Goal: Task Accomplishment & Management: Manage account settings

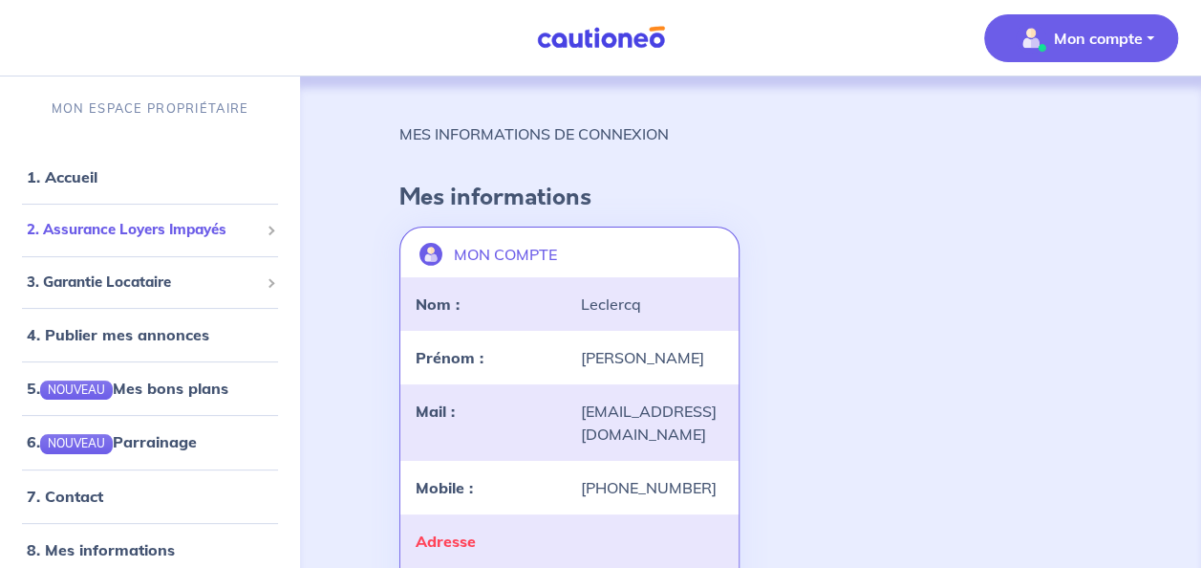
click at [173, 232] on span "2. Assurance Loyers Impayés" at bounding box center [143, 230] width 232 height 22
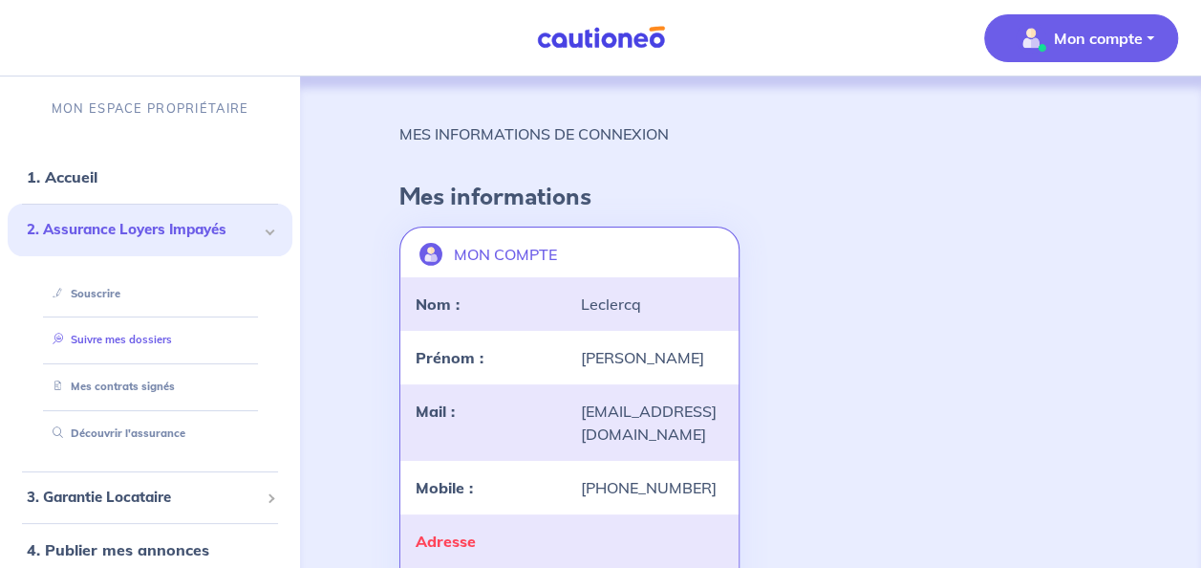
click at [123, 335] on link "Suivre mes dossiers" at bounding box center [108, 338] width 127 height 13
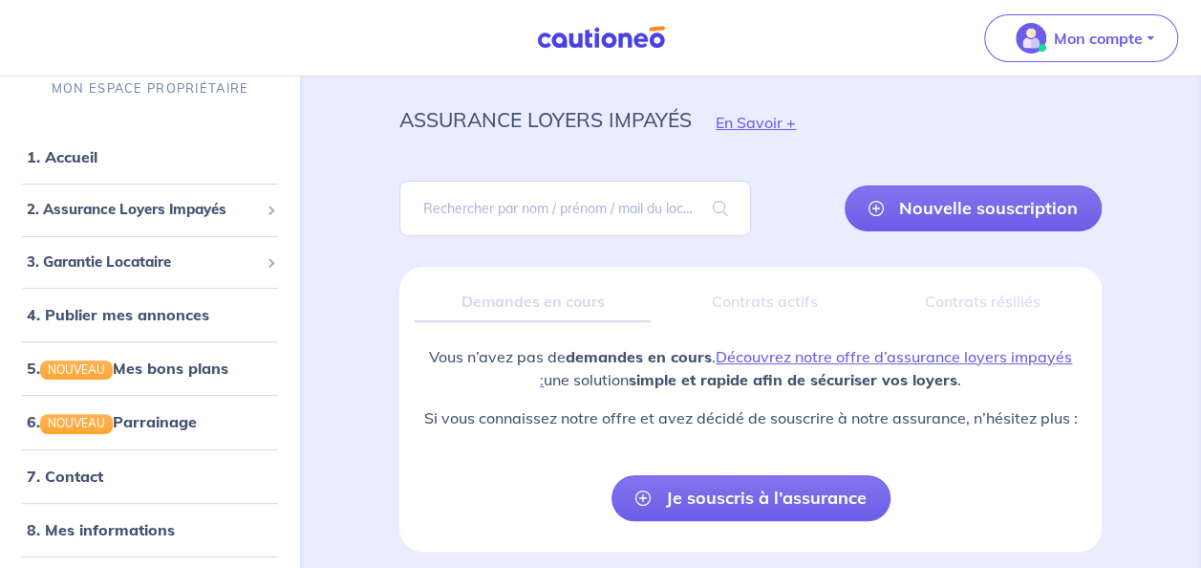
scroll to position [42, 0]
click at [135, 262] on span "3. Garantie Locataire" at bounding box center [143, 262] width 232 height 22
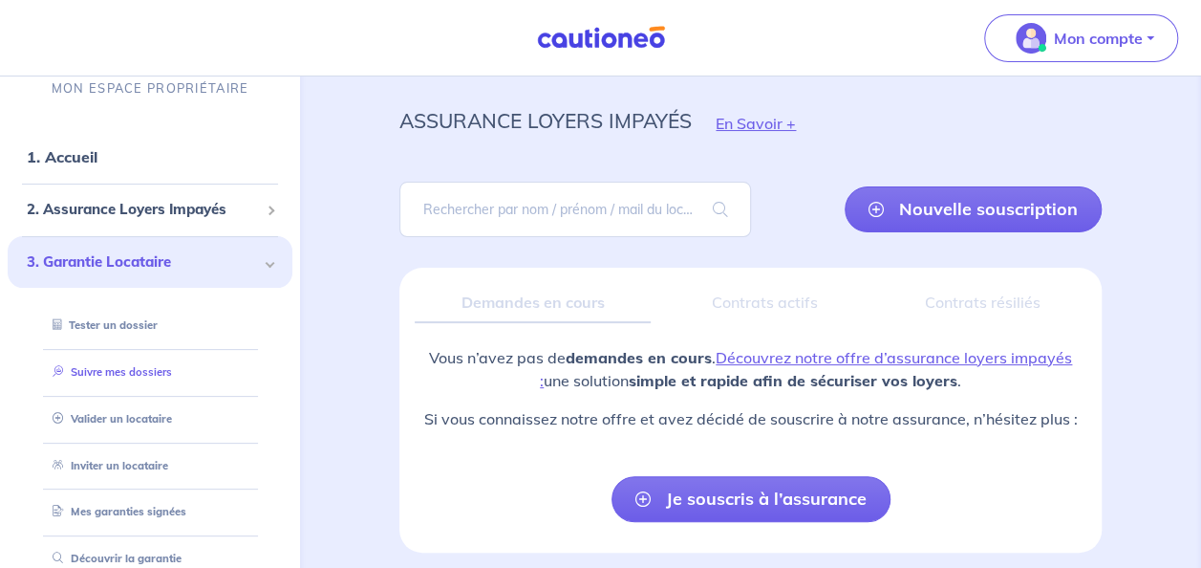
click at [134, 369] on link "Suivre mes dossiers" at bounding box center [108, 371] width 127 height 13
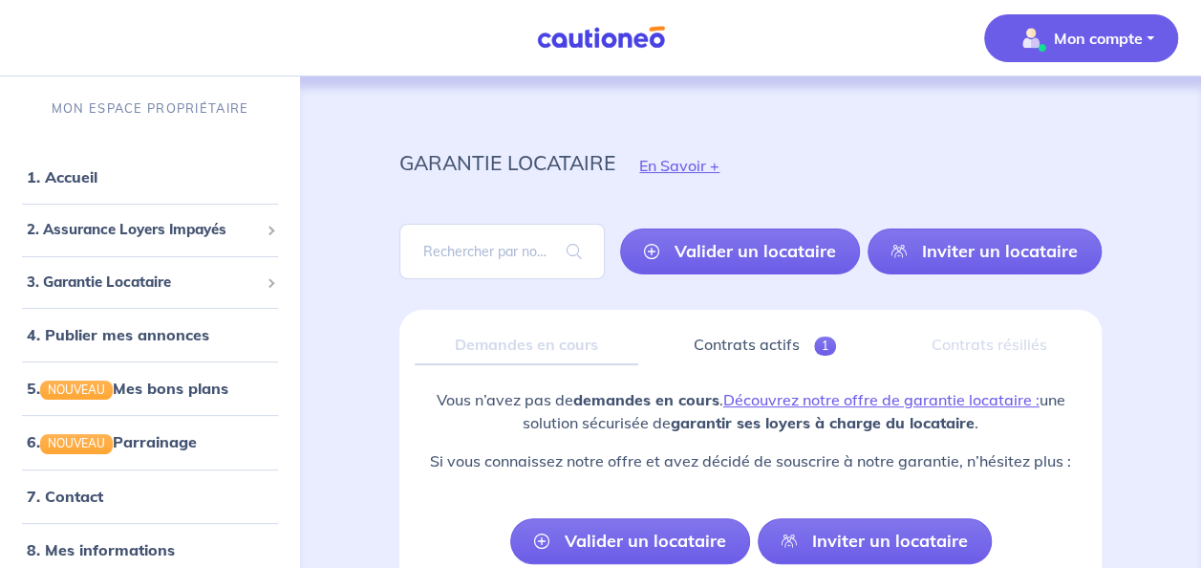
click at [1097, 32] on p "Mon compte" at bounding box center [1098, 38] width 89 height 23
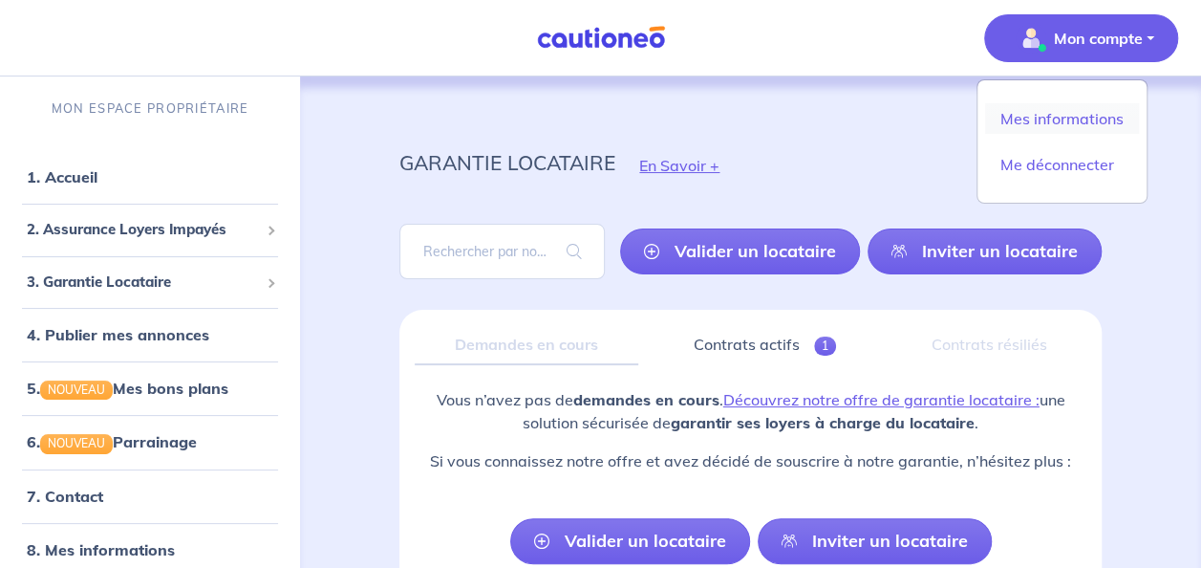
click at [1076, 121] on link "Mes informations" at bounding box center [1062, 118] width 154 height 31
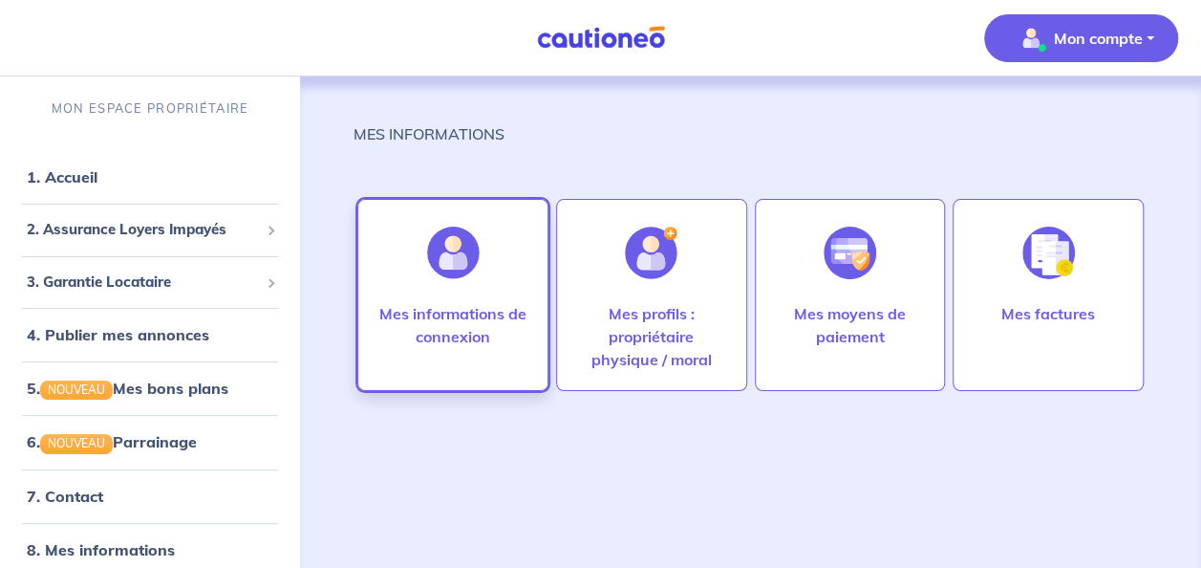
click at [438, 304] on p "Mes informations de connexion" at bounding box center [452, 325] width 151 height 46
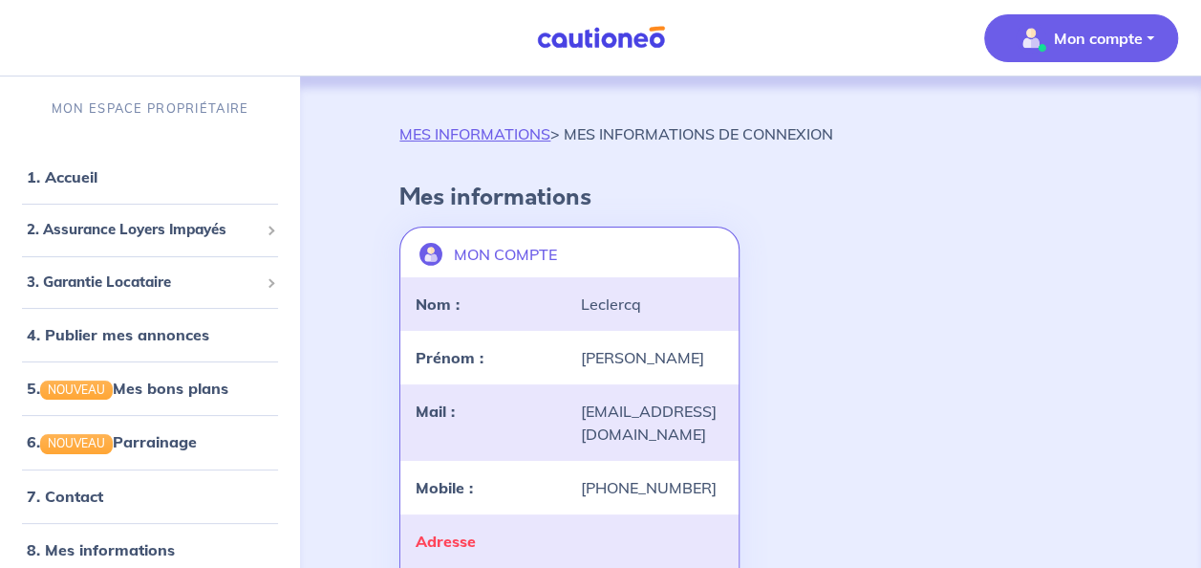
scroll to position [184, 0]
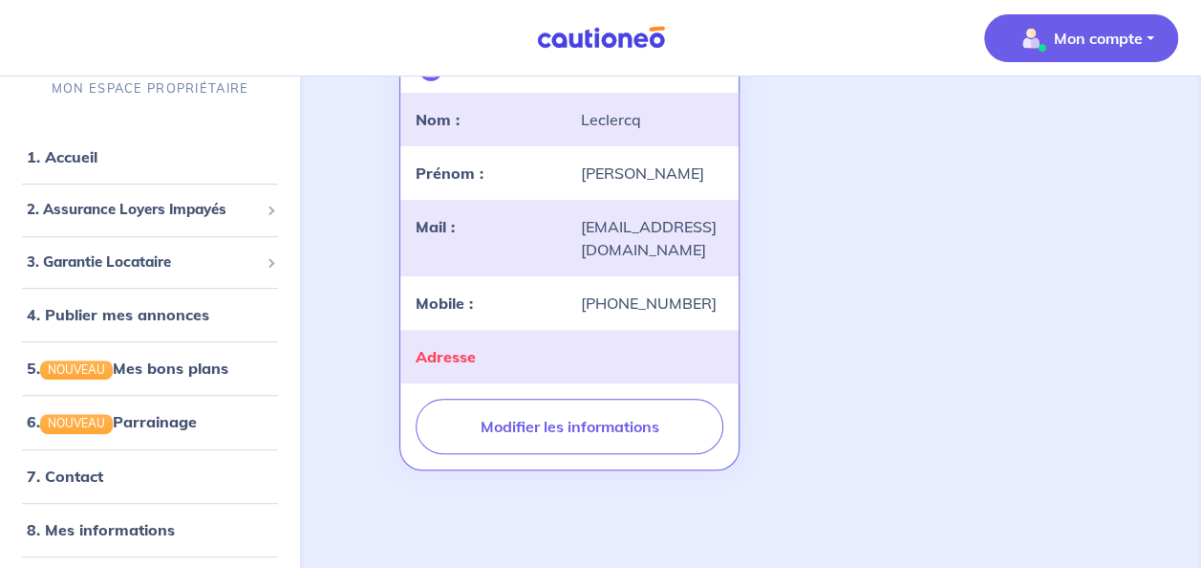
click at [1106, 37] on p "Mon compte" at bounding box center [1098, 38] width 89 height 23
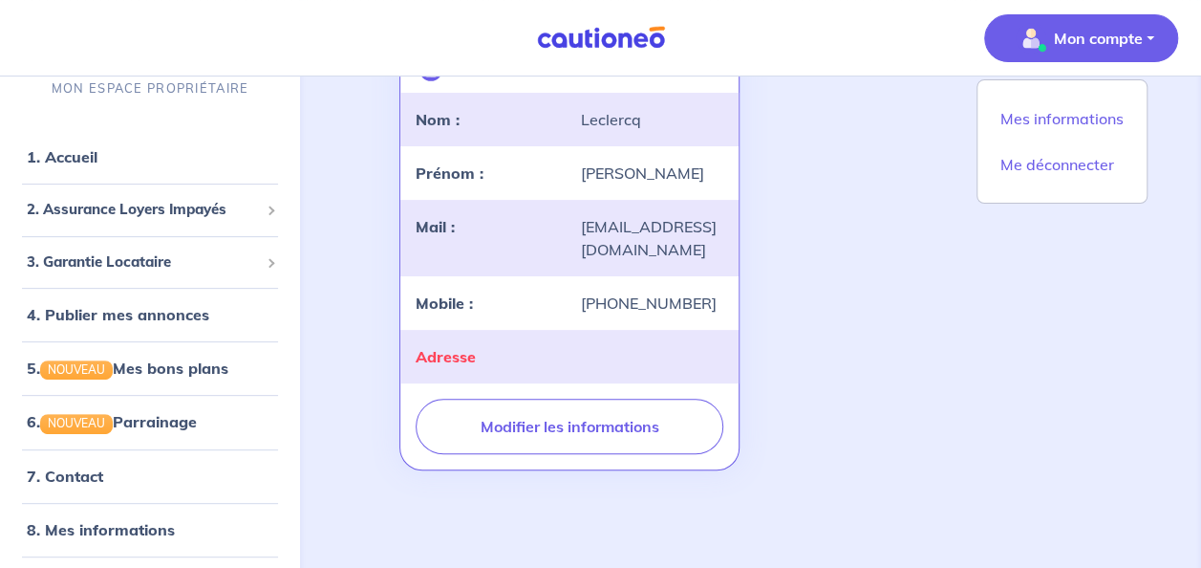
click at [1030, 32] on img "button" at bounding box center [1031, 38] width 31 height 31
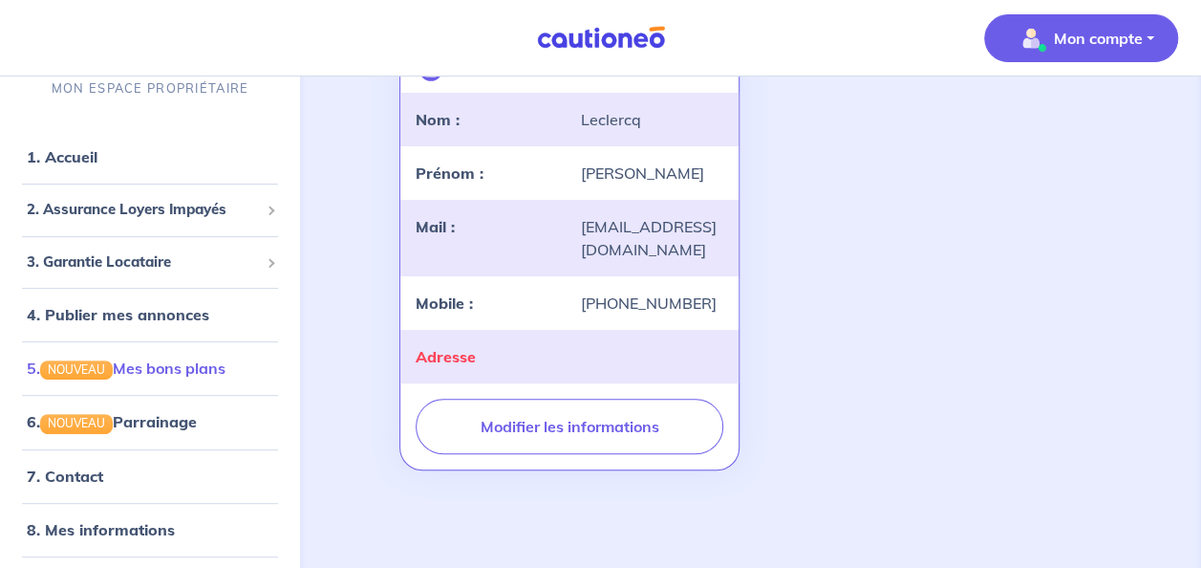
scroll to position [52, 0]
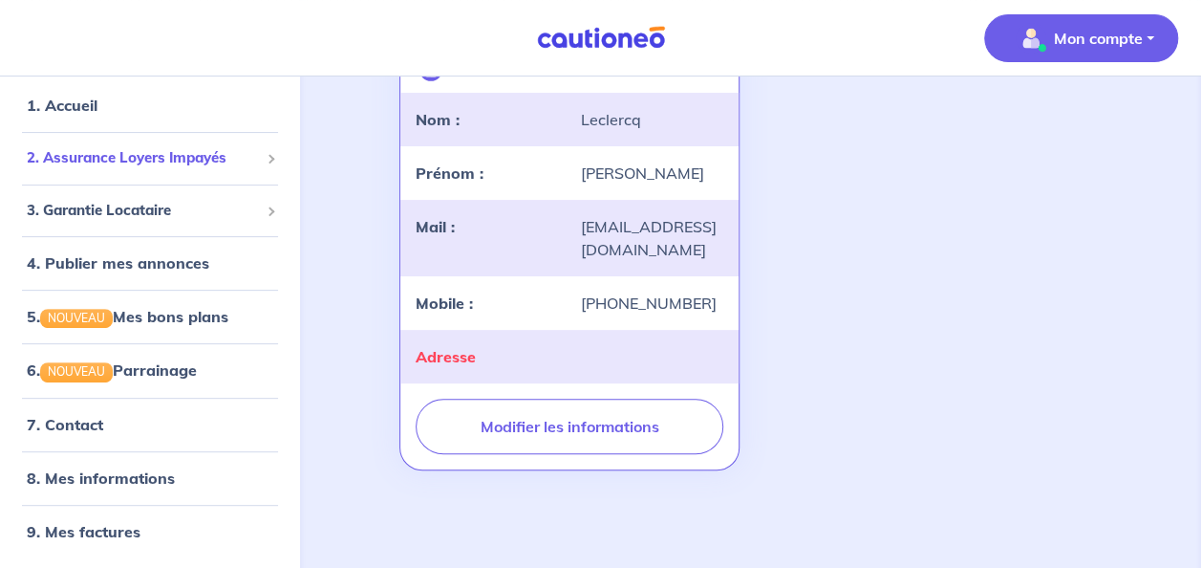
click at [210, 156] on span "2. Assurance Loyers Impayés" at bounding box center [143, 159] width 232 height 22
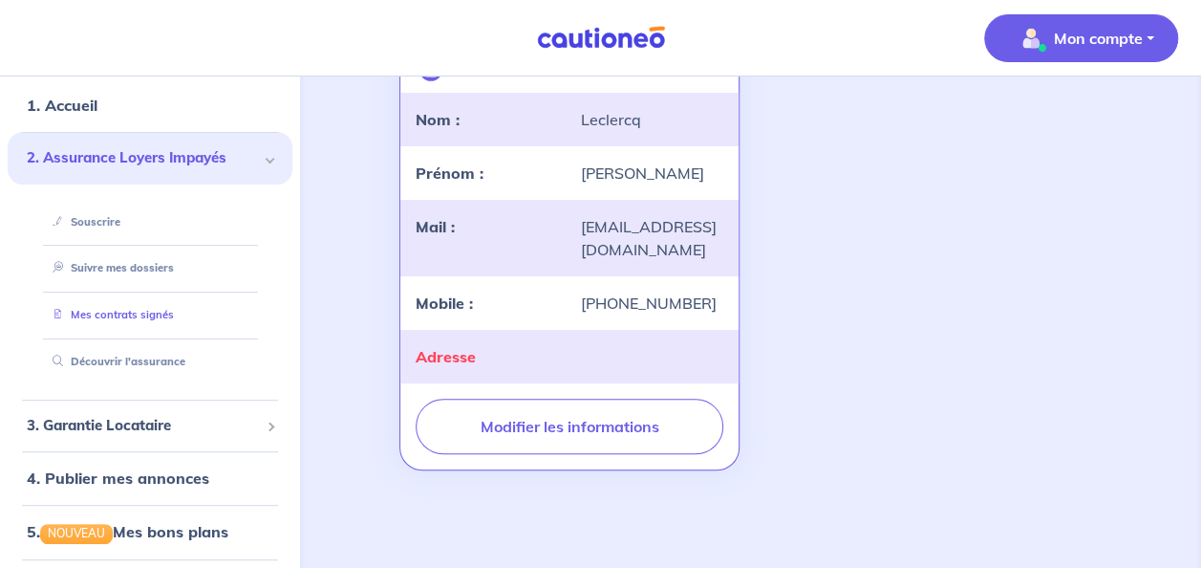
click at [99, 317] on link "Mes contrats signés" at bounding box center [109, 315] width 129 height 13
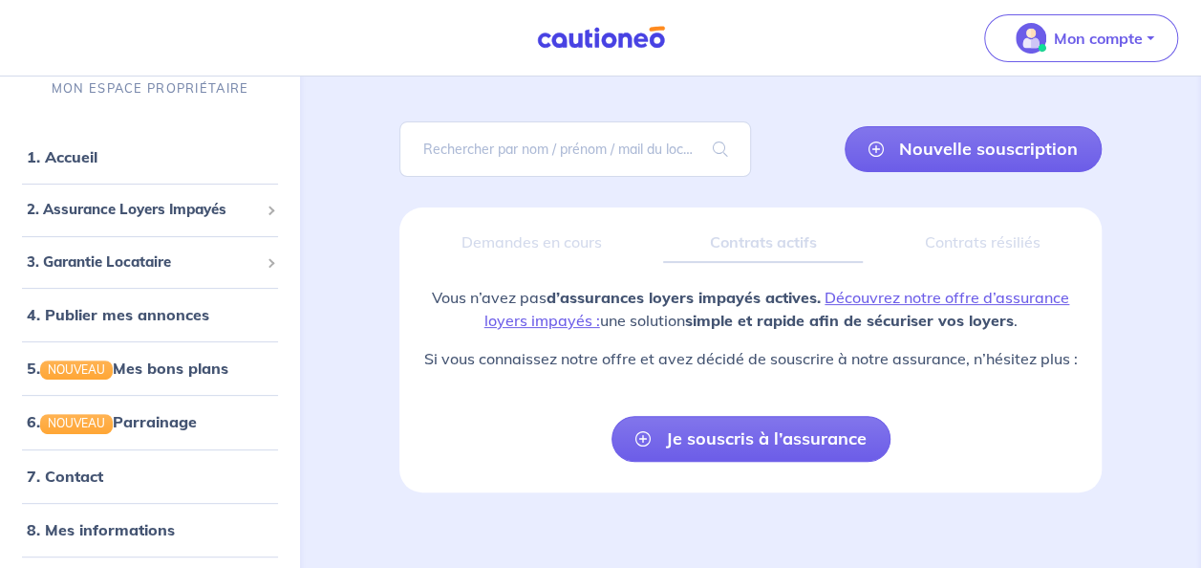
scroll to position [117, 0]
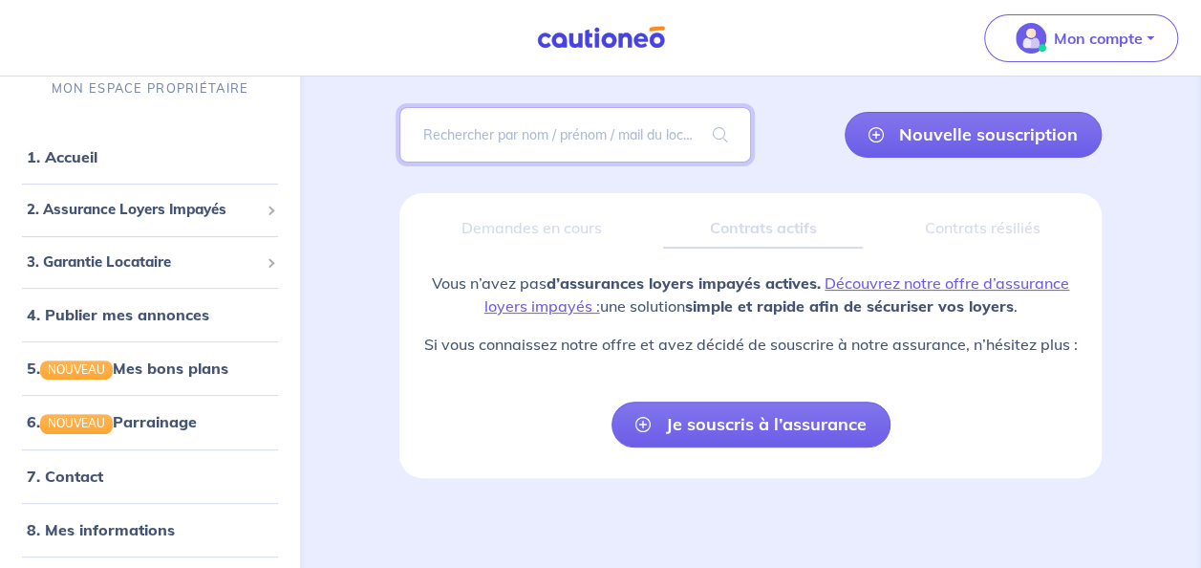
click at [501, 130] on input "search" at bounding box center [574, 134] width 351 height 55
type input "BLOCHET"
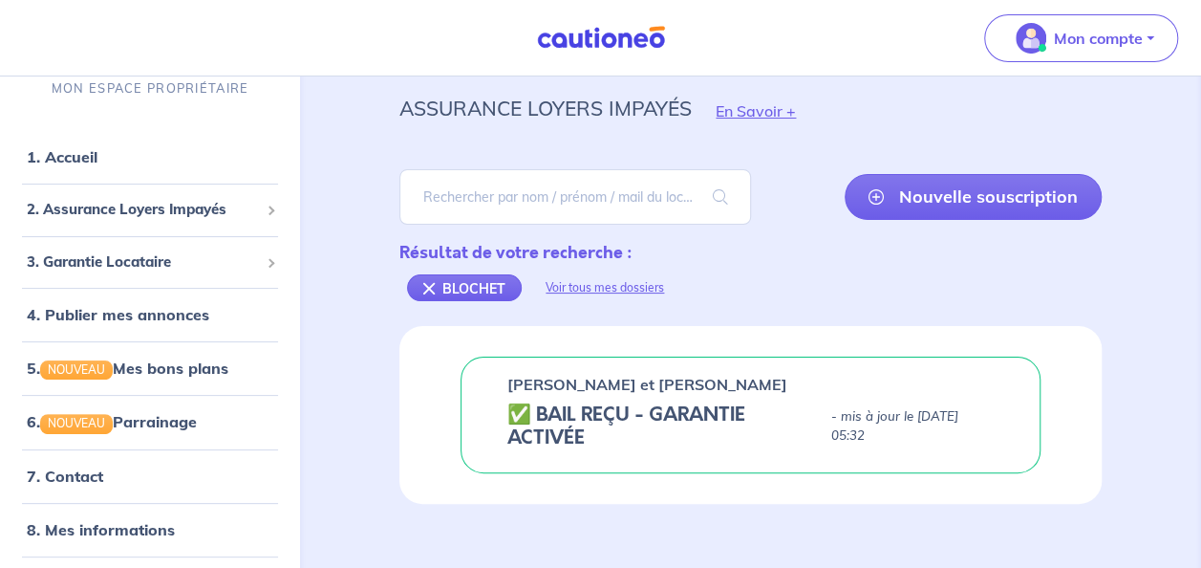
scroll to position [58, 0]
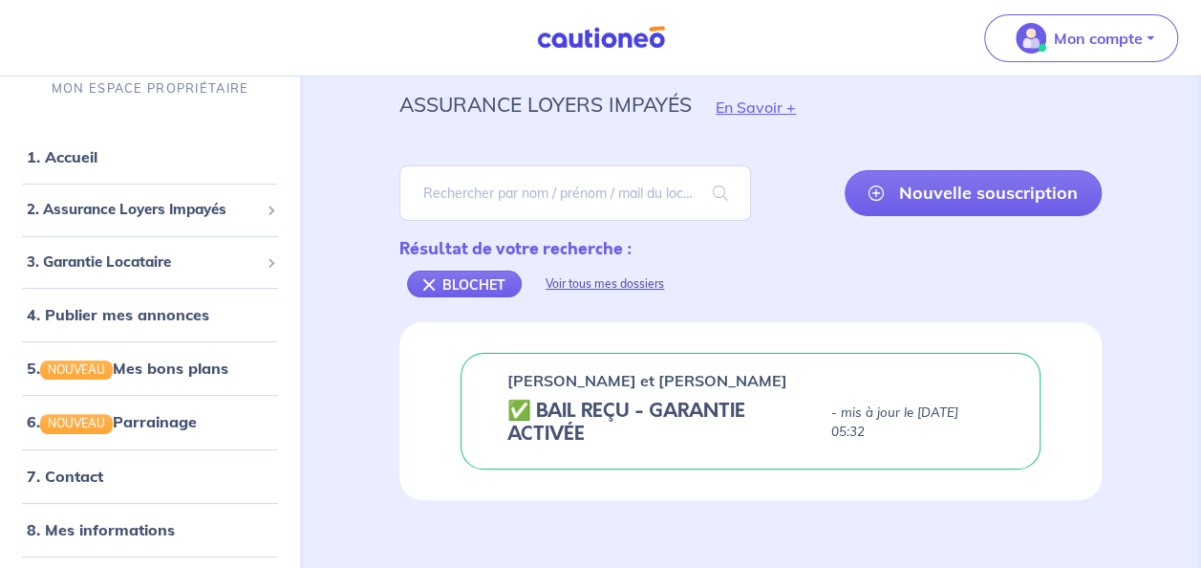
click at [596, 281] on div "Voir tous mes dossiers" at bounding box center [605, 284] width 166 height 46
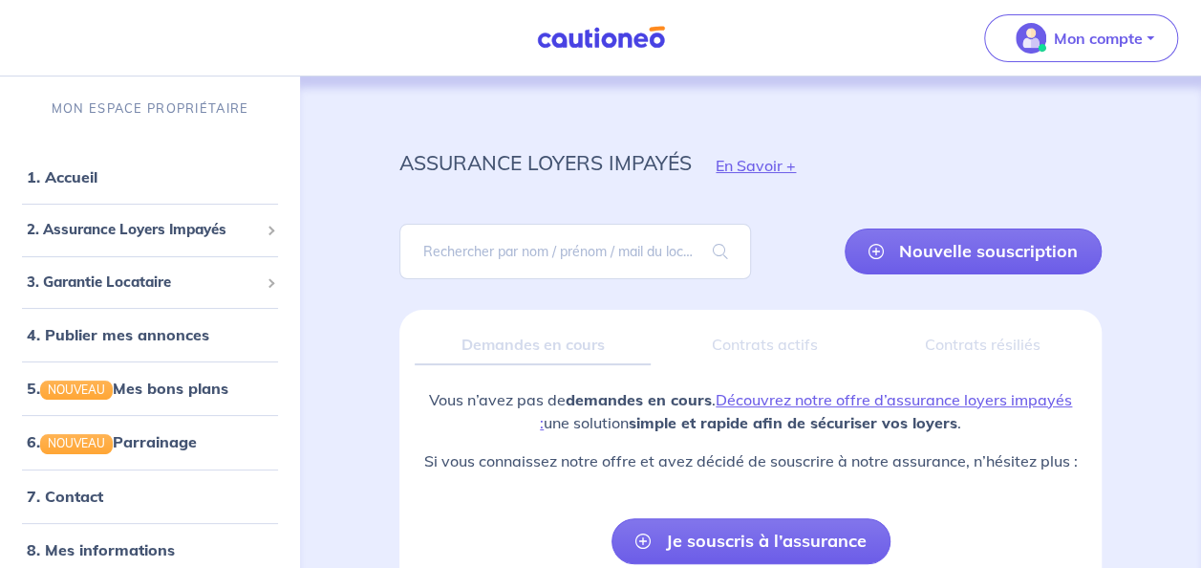
scroll to position [117, 0]
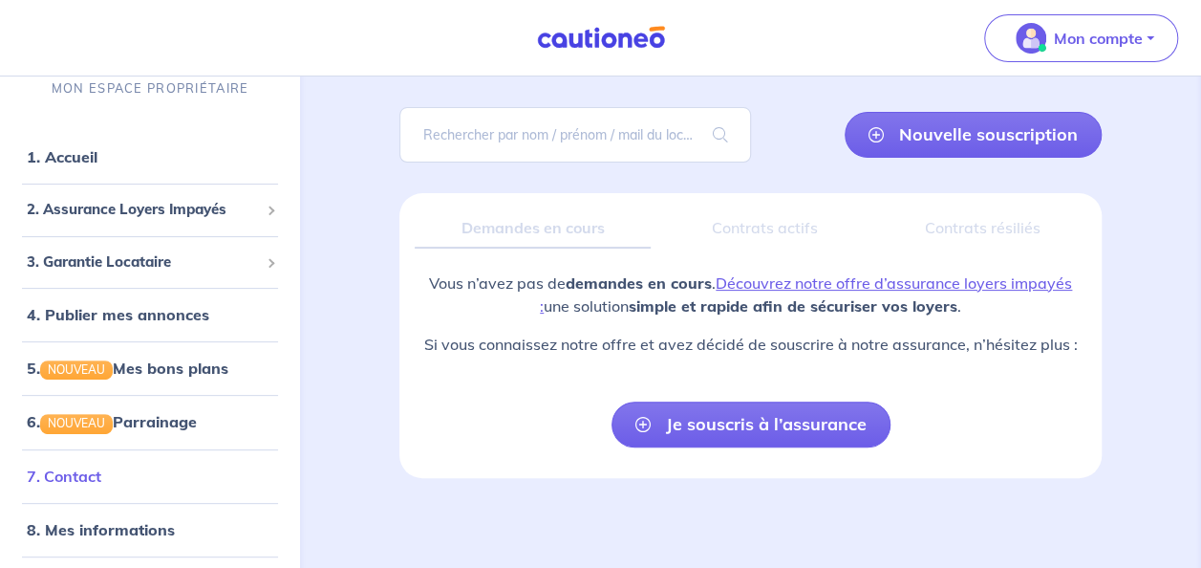
click at [76, 481] on link "7. Contact" at bounding box center [64, 475] width 75 height 19
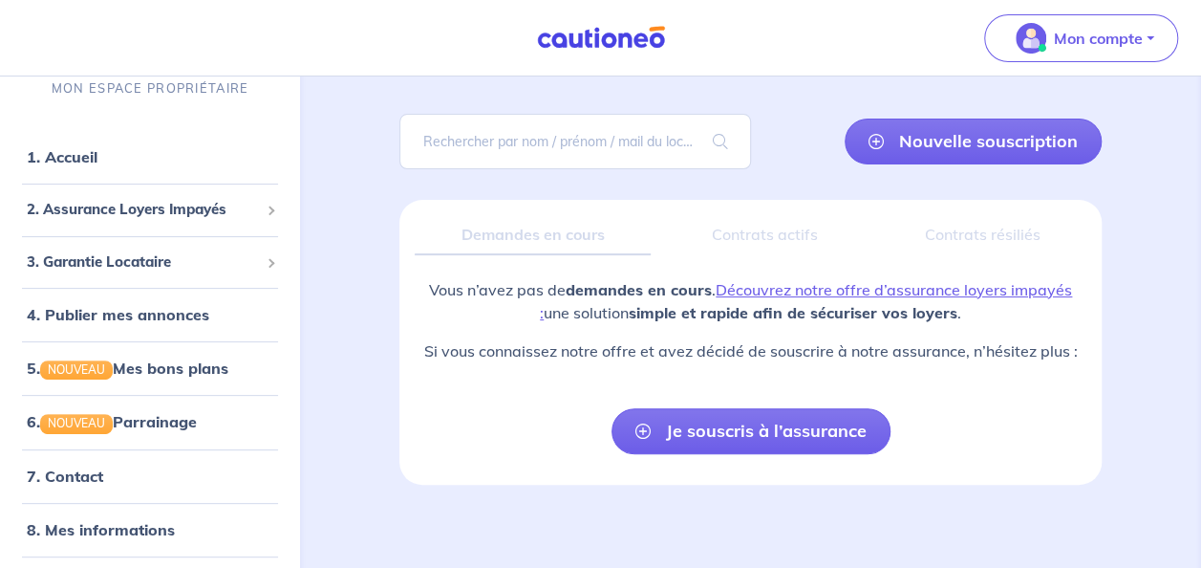
scroll to position [109, 0]
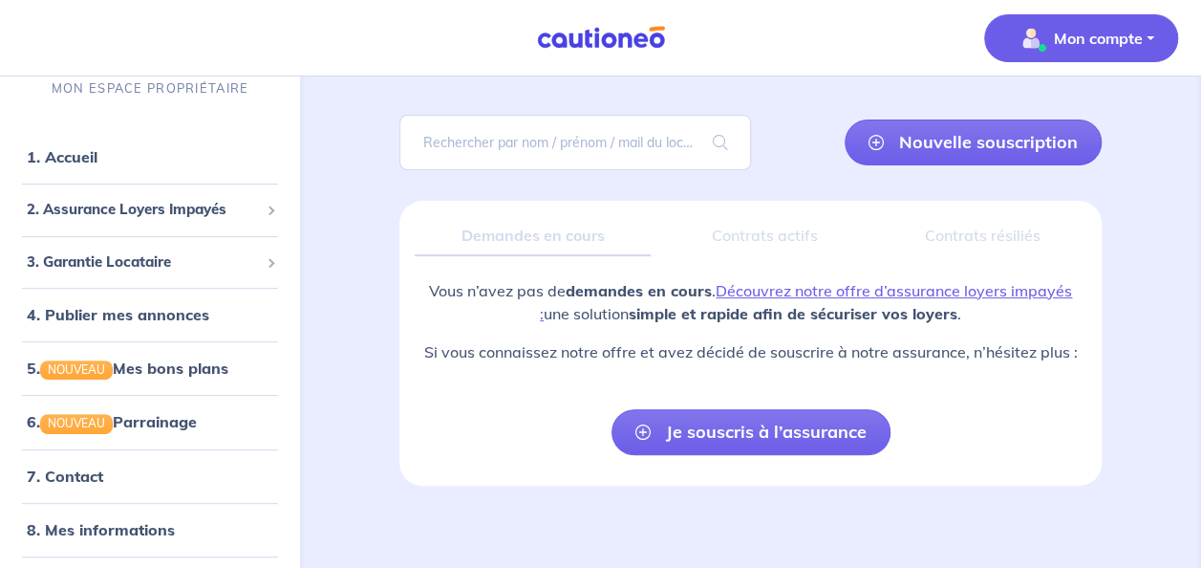
click at [1085, 34] on p "Mon compte" at bounding box center [1098, 38] width 89 height 23
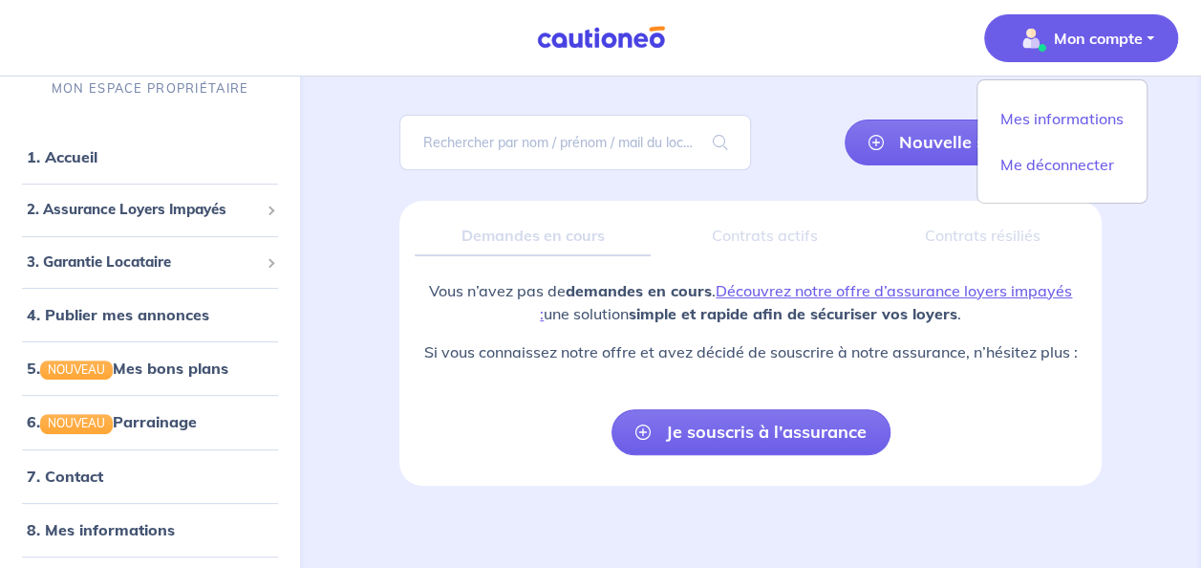
click at [1074, 41] on p "Mon compte" at bounding box center [1098, 38] width 89 height 23
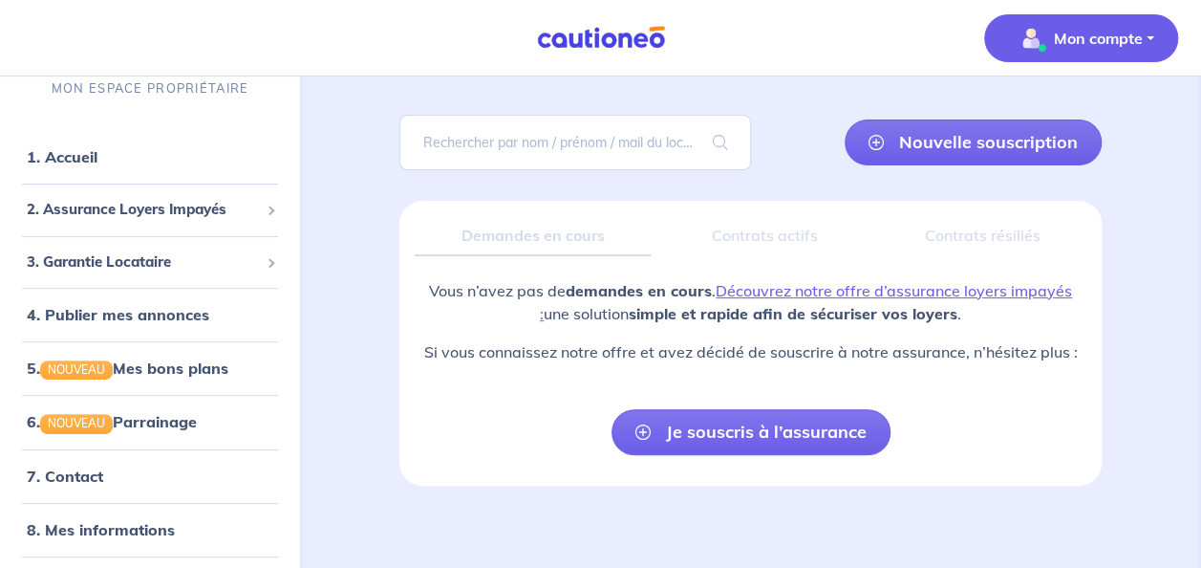
click at [1074, 41] on p "Mon compte" at bounding box center [1098, 38] width 89 height 23
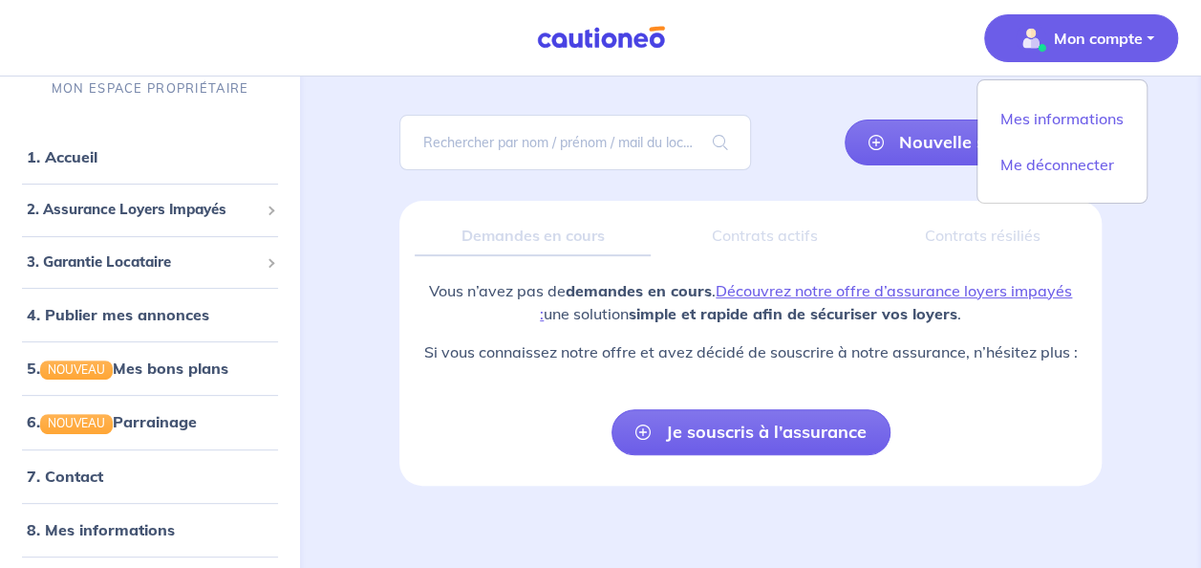
click at [1074, 41] on p "Mon compte" at bounding box center [1098, 38] width 89 height 23
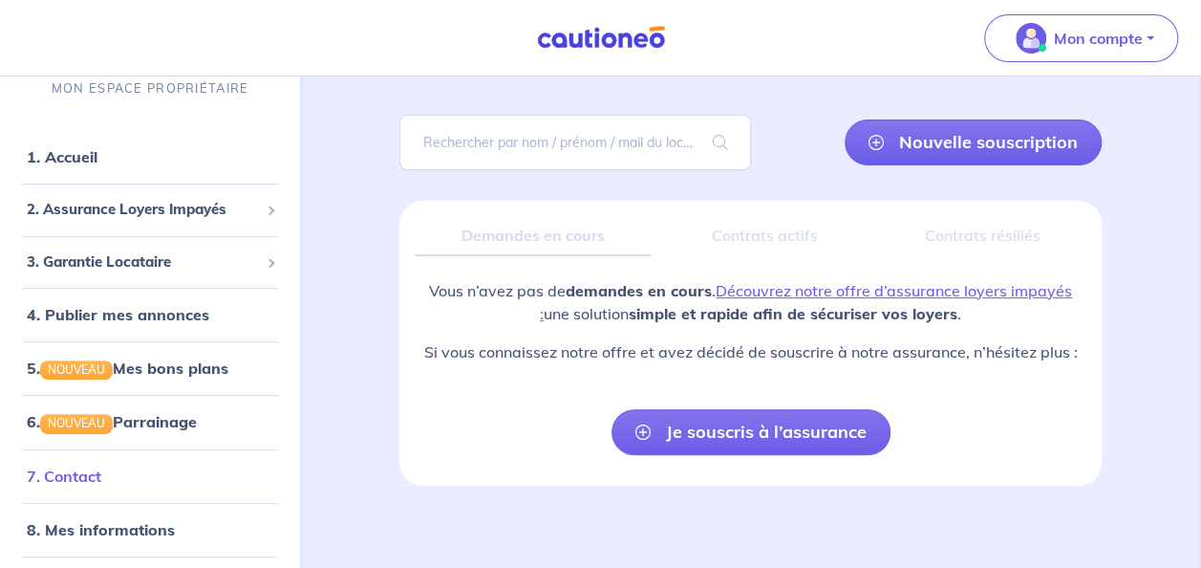
scroll to position [52, 0]
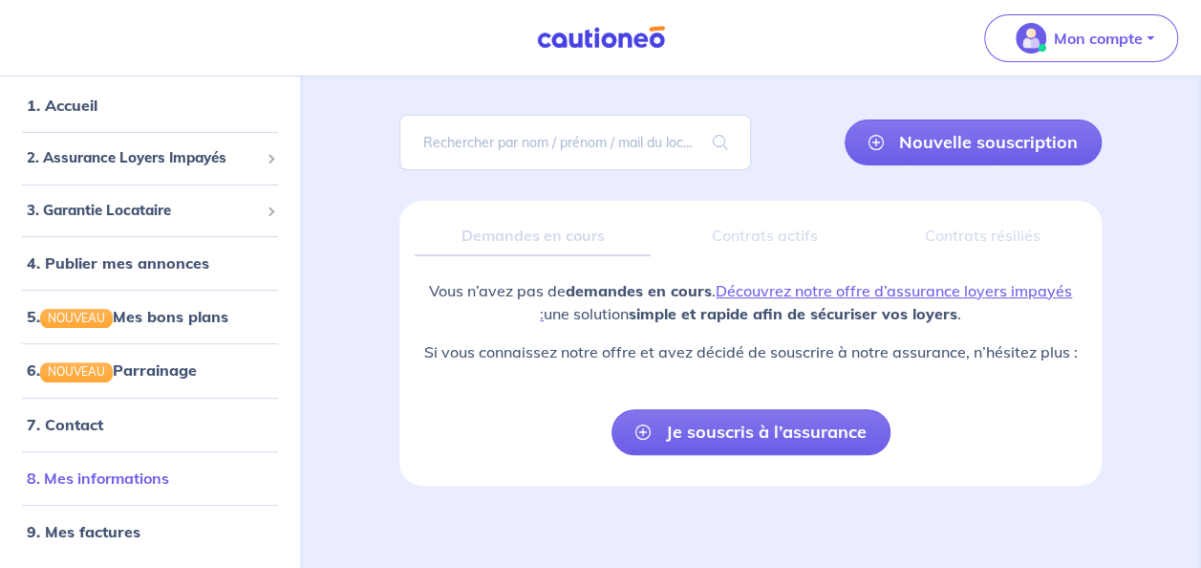
click at [118, 472] on link "8. Mes informations" at bounding box center [98, 477] width 142 height 19
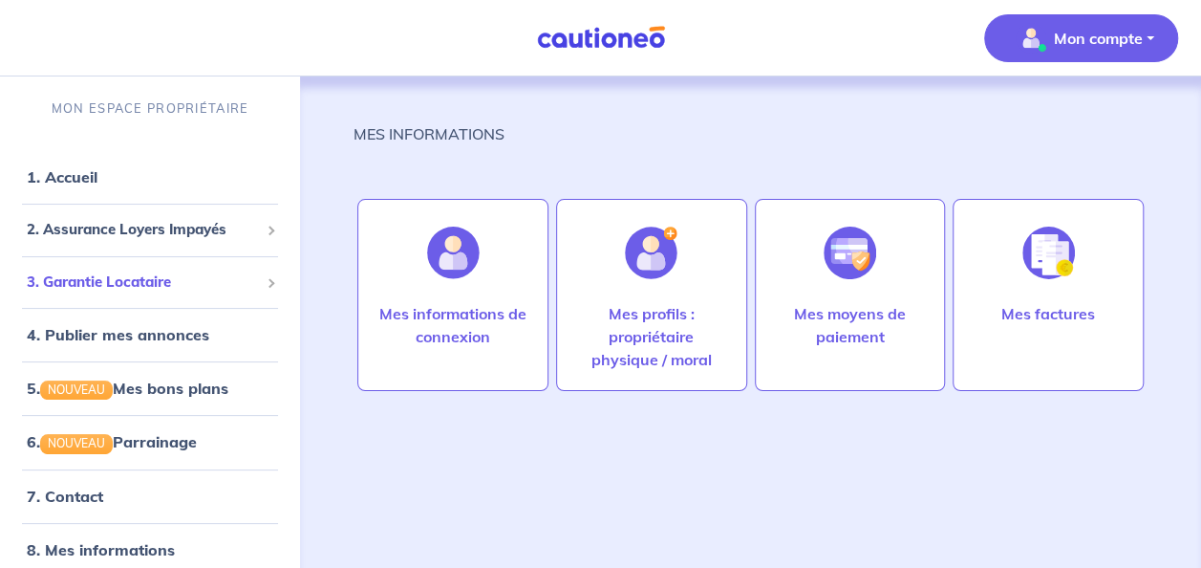
click at [139, 287] on span "3. Garantie Locataire" at bounding box center [143, 282] width 232 height 22
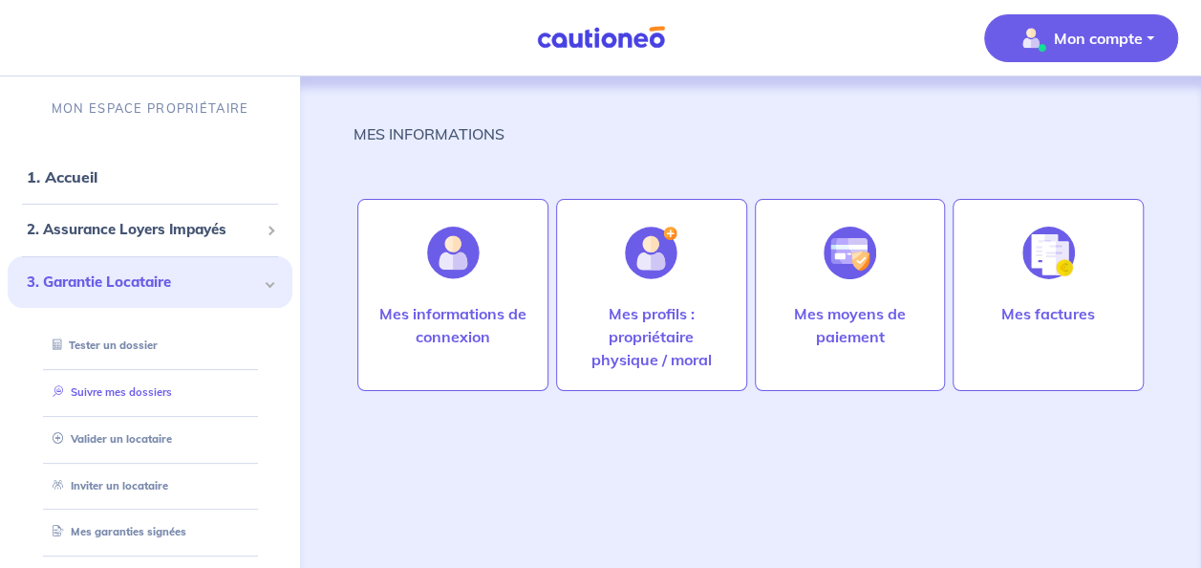
click at [103, 392] on link "Suivre mes dossiers" at bounding box center [108, 391] width 127 height 13
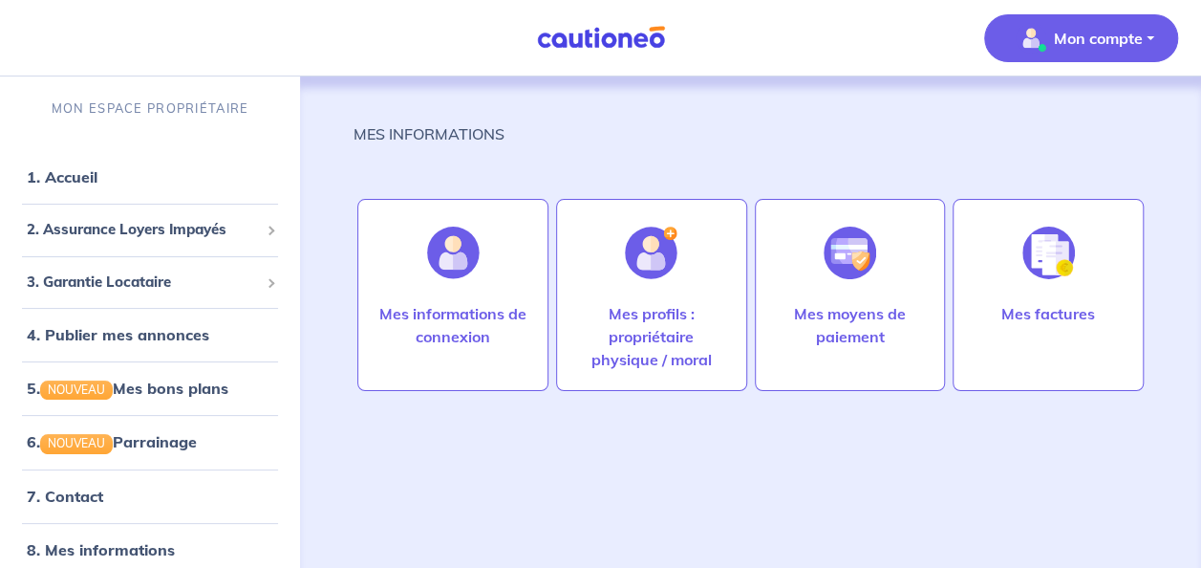
click at [1118, 38] on p "Mon compte" at bounding box center [1098, 38] width 89 height 23
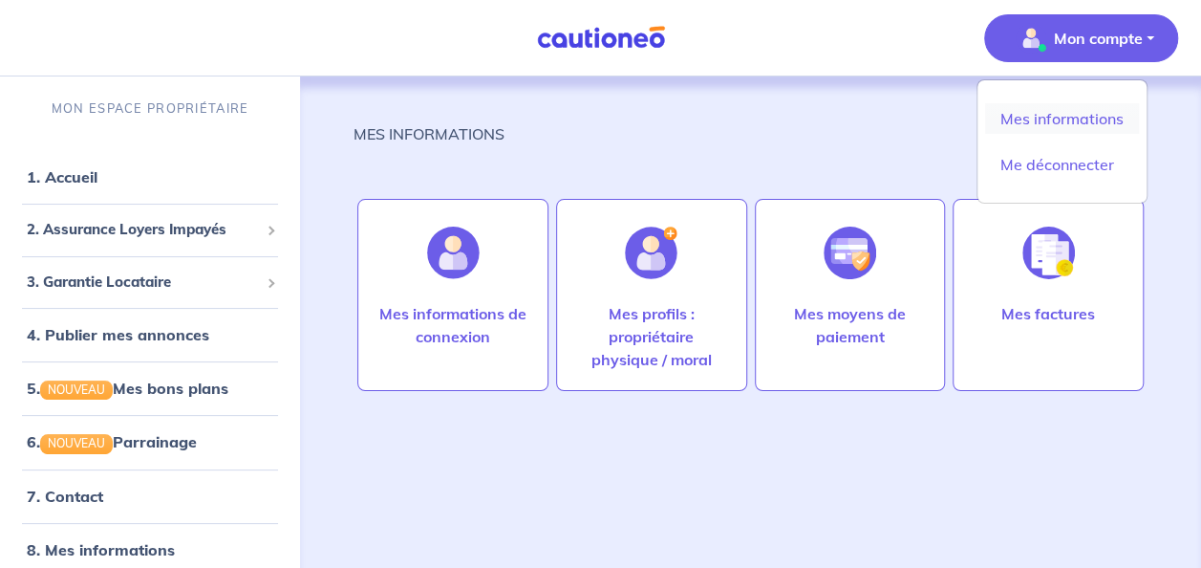
click at [1041, 114] on link "Mes informations" at bounding box center [1062, 118] width 154 height 31
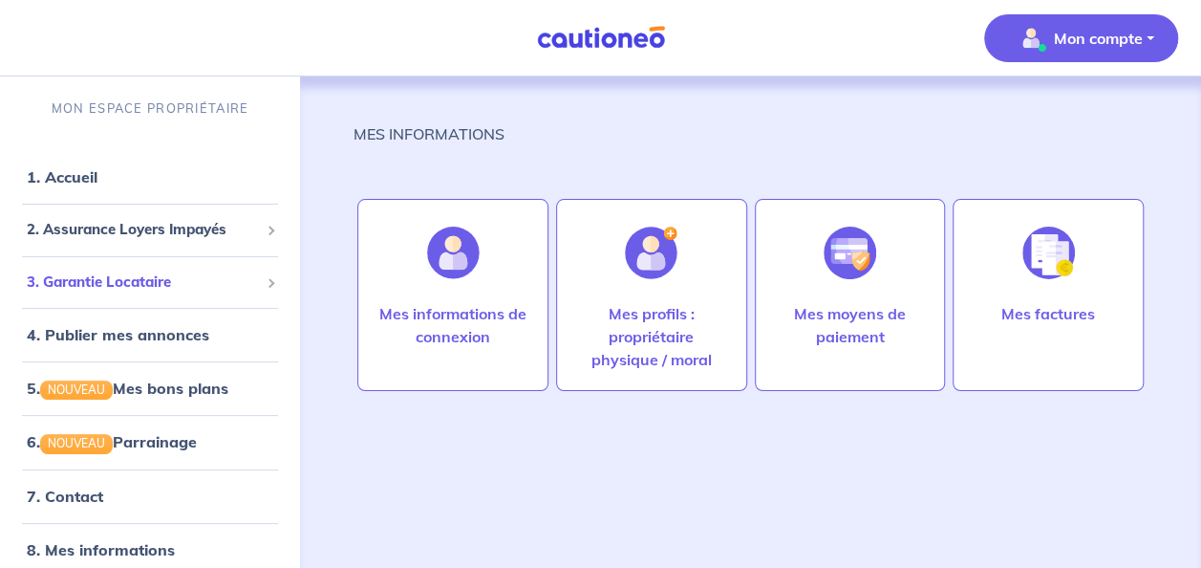
click at [191, 277] on span "3. Garantie Locataire" at bounding box center [143, 282] width 232 height 22
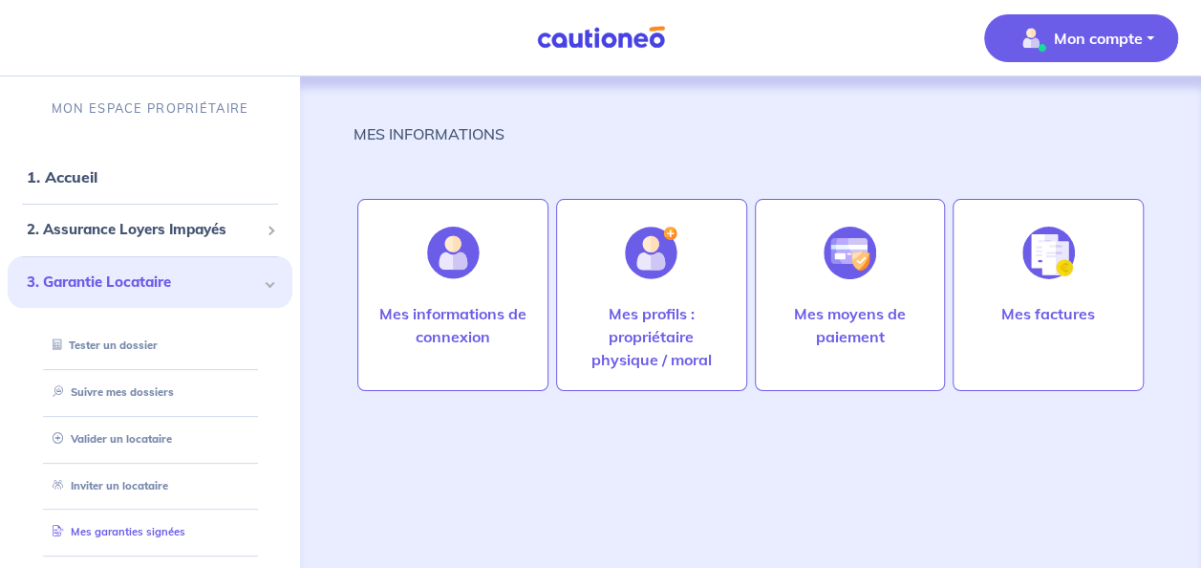
click at [146, 536] on link "Mes garanties signées" at bounding box center [115, 531] width 140 height 13
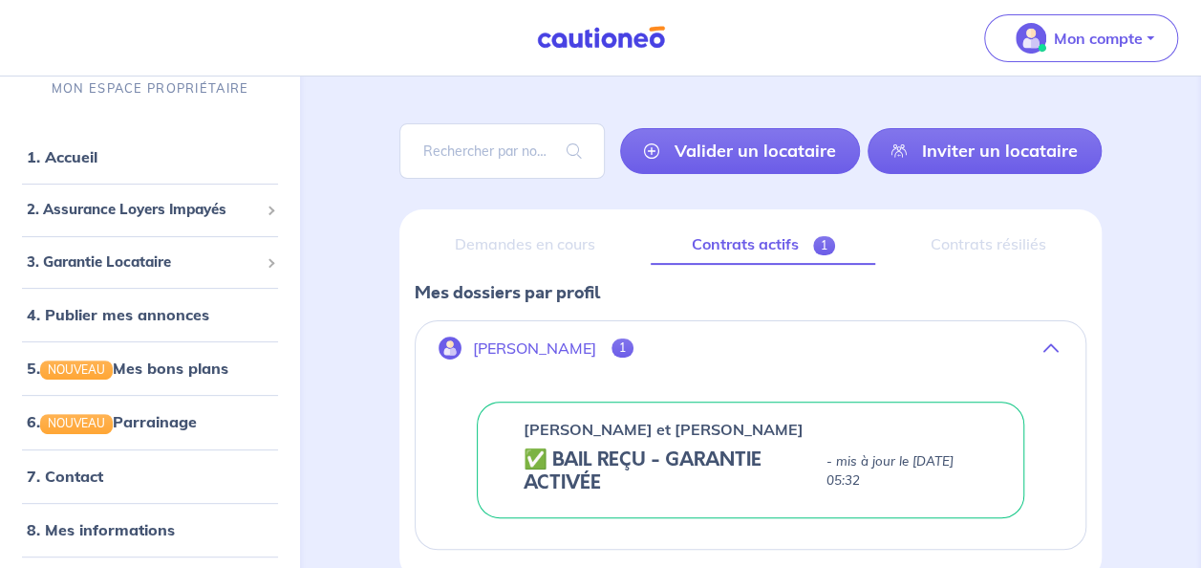
scroll to position [202, 0]
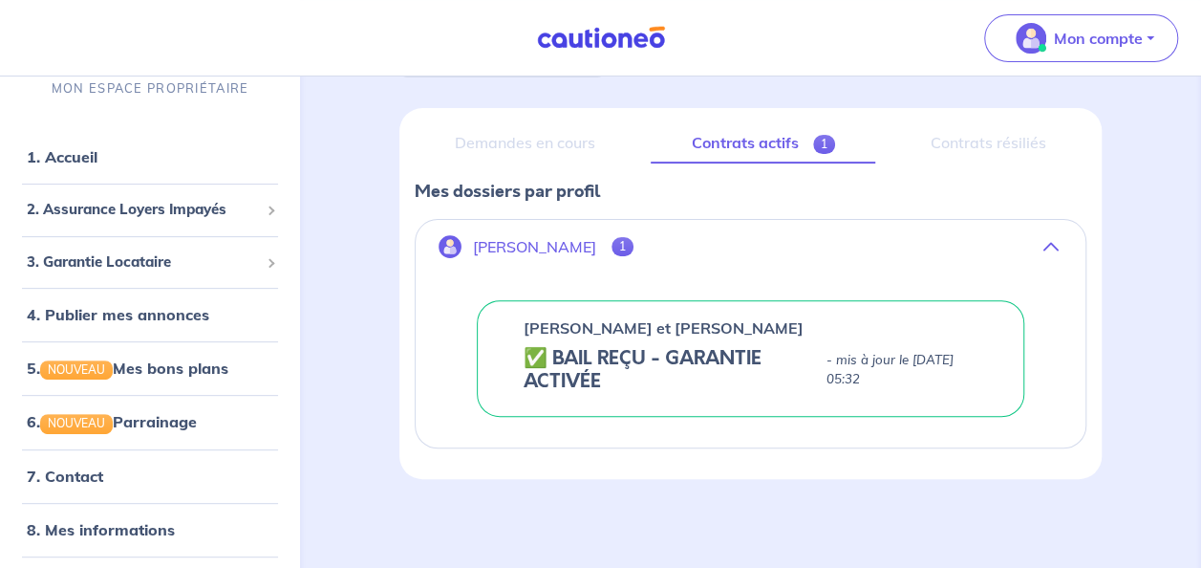
click at [747, 145] on link "Contrats actifs 1" at bounding box center [763, 143] width 225 height 40
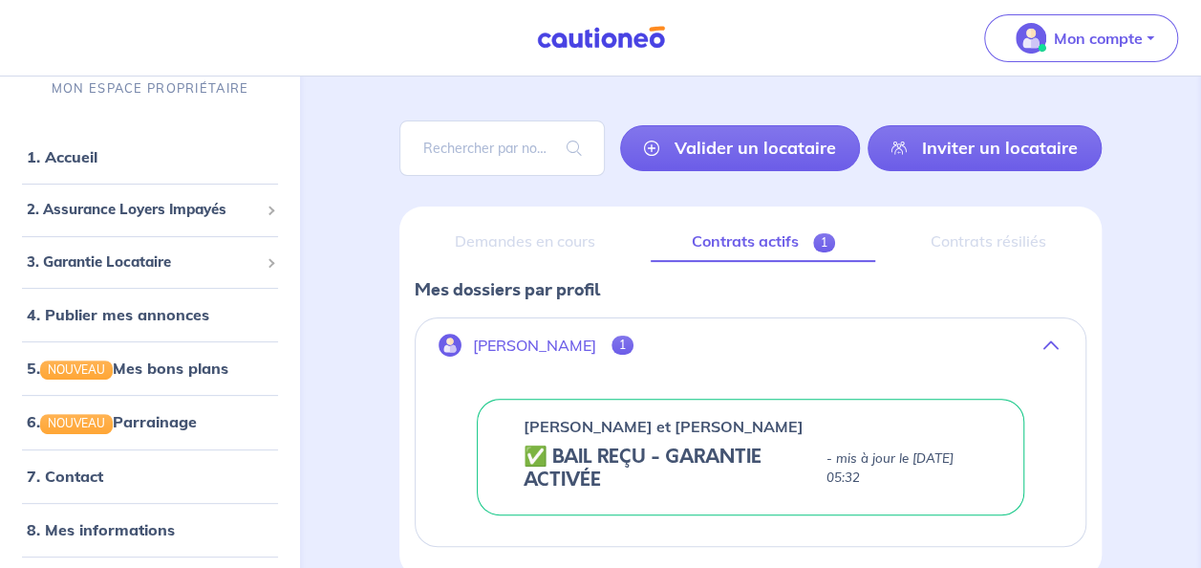
scroll to position [101, 0]
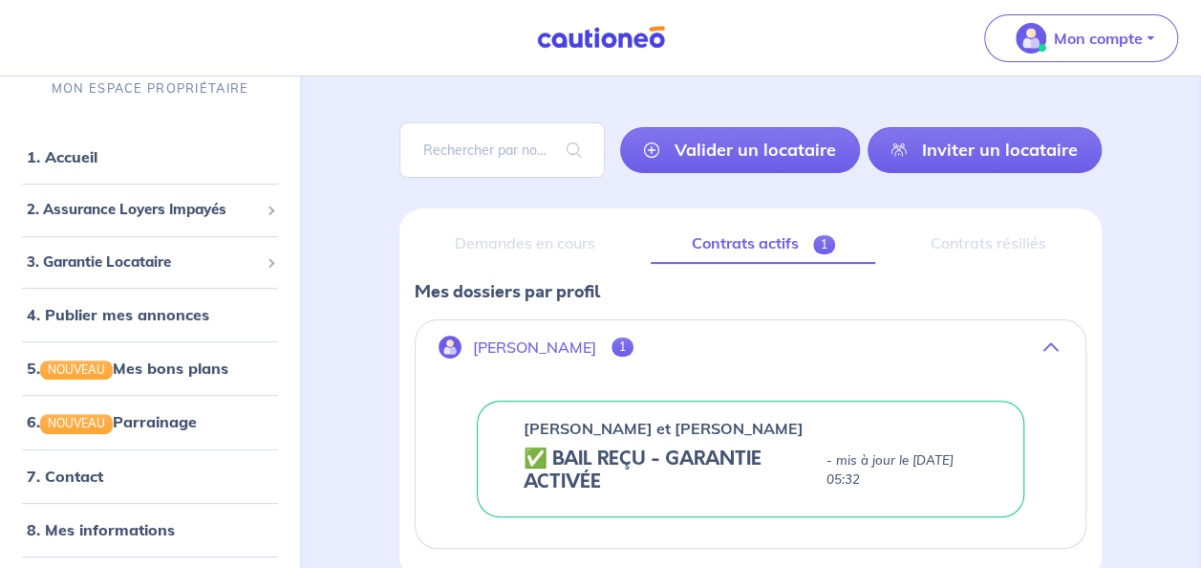
click at [612, 342] on span "1" at bounding box center [622, 346] width 22 height 19
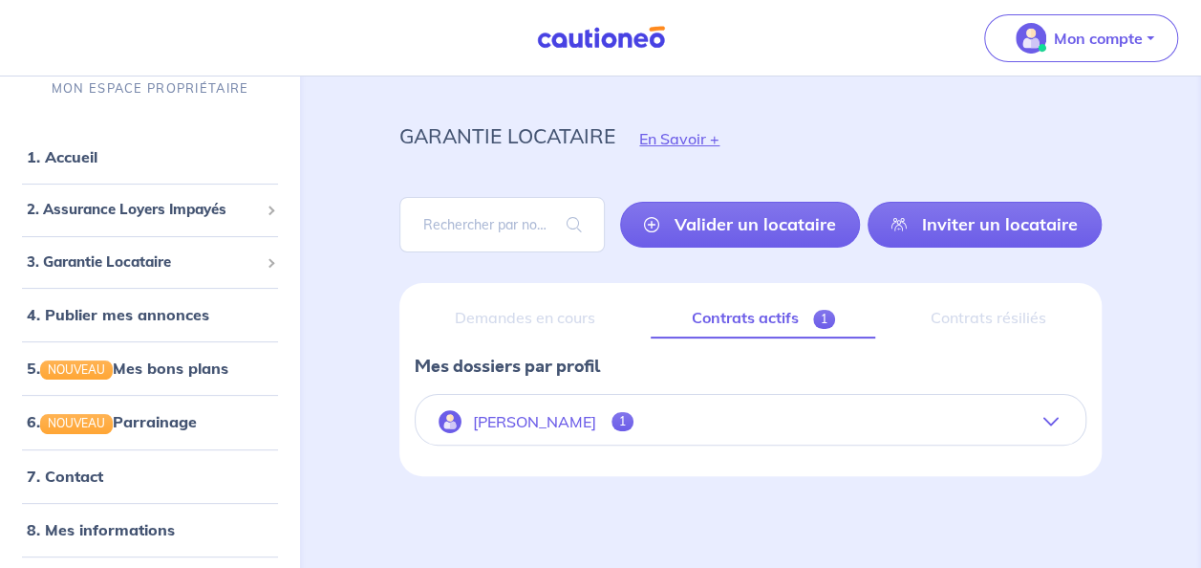
scroll to position [25, 0]
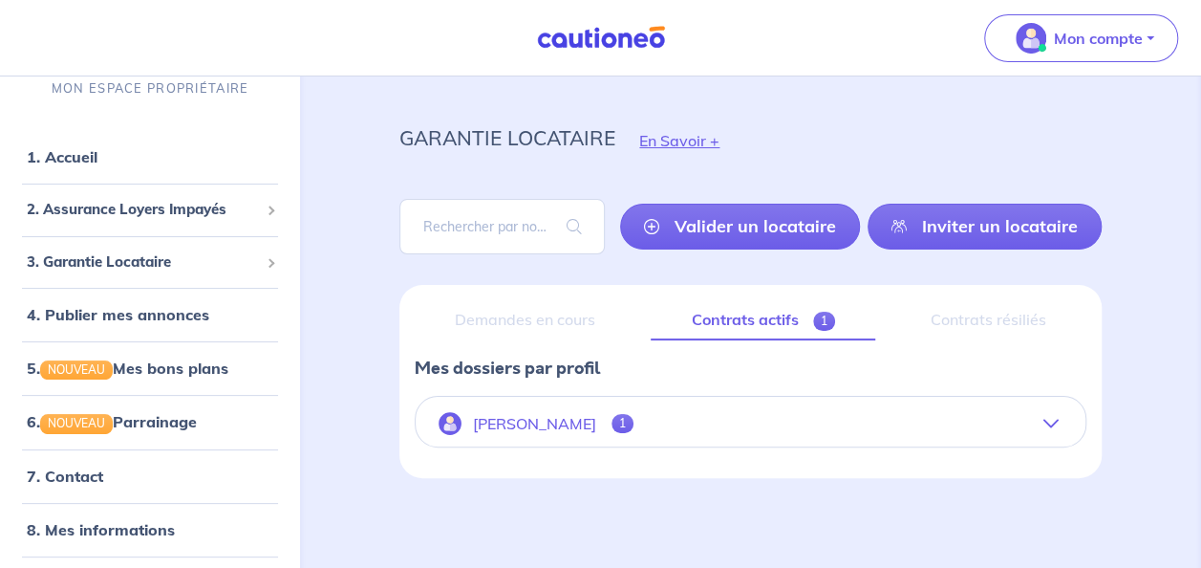
click at [727, 318] on link "Contrats actifs 1" at bounding box center [763, 320] width 225 height 40
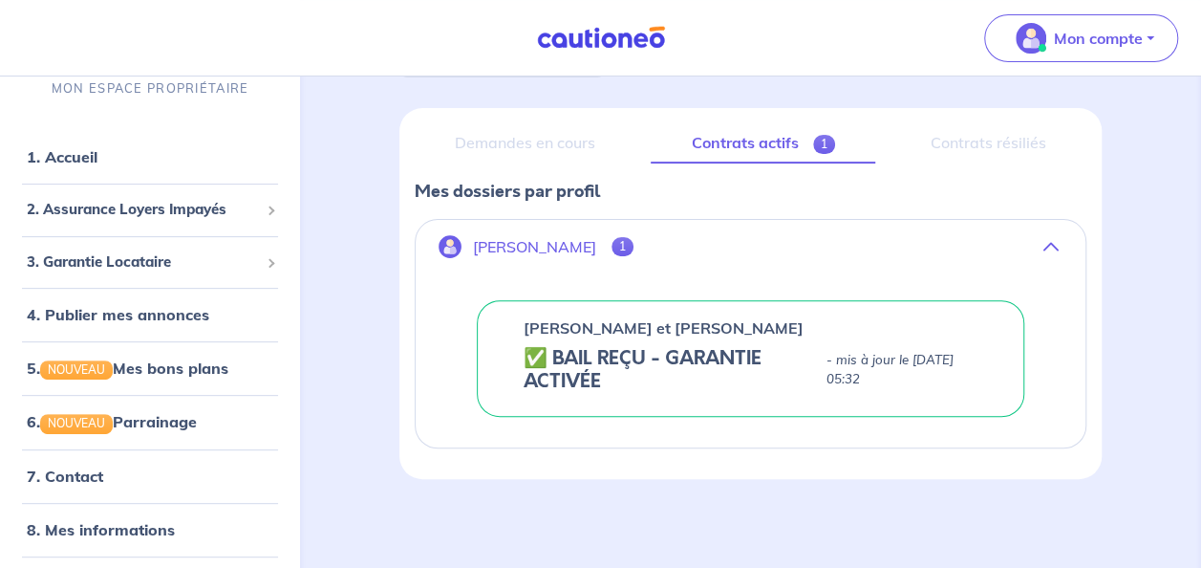
scroll to position [52, 0]
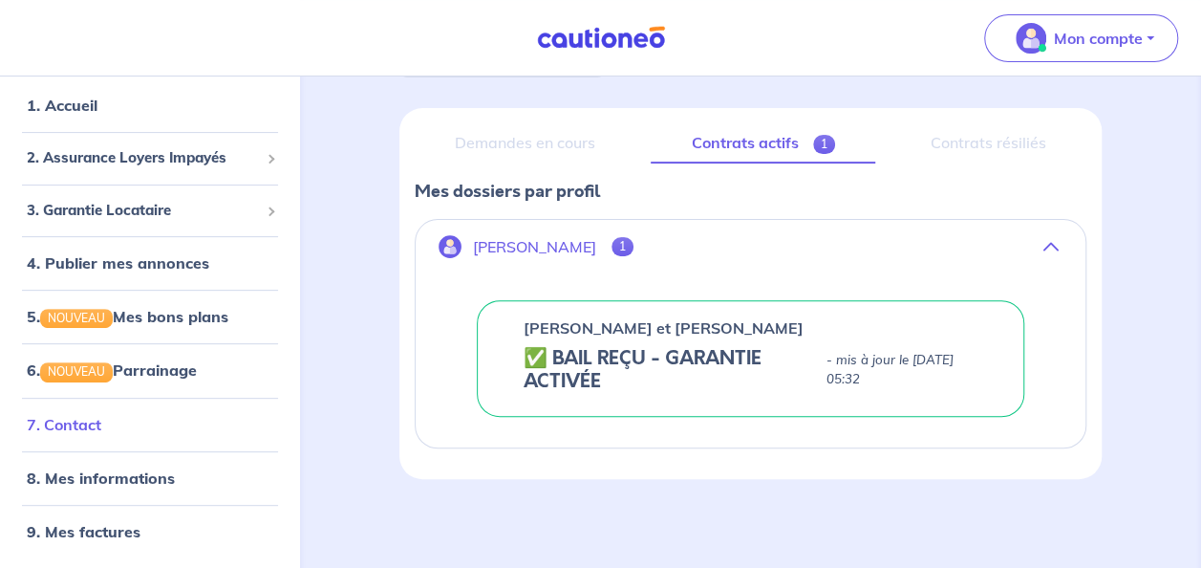
click at [81, 421] on link "7. Contact" at bounding box center [64, 424] width 75 height 19
drag, startPoint x: 130, startPoint y: 159, endPoint x: 59, endPoint y: 159, distance: 70.7
click at [59, 159] on span "2. Assurance Loyers Impayés" at bounding box center [143, 159] width 232 height 22
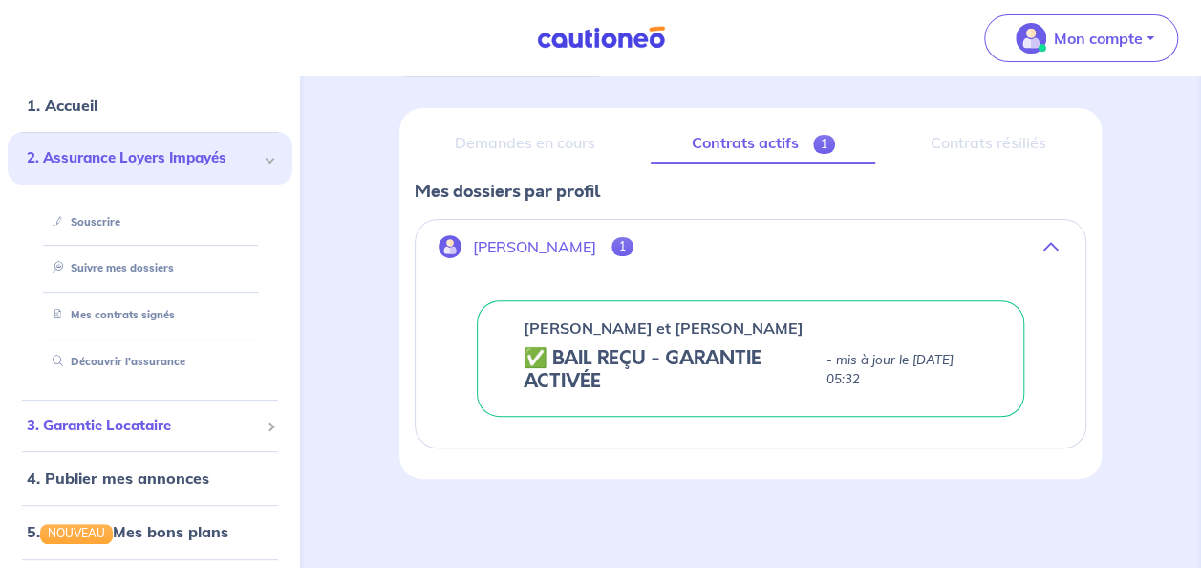
click at [130, 422] on span "3. Garantie Locataire" at bounding box center [143, 426] width 232 height 22
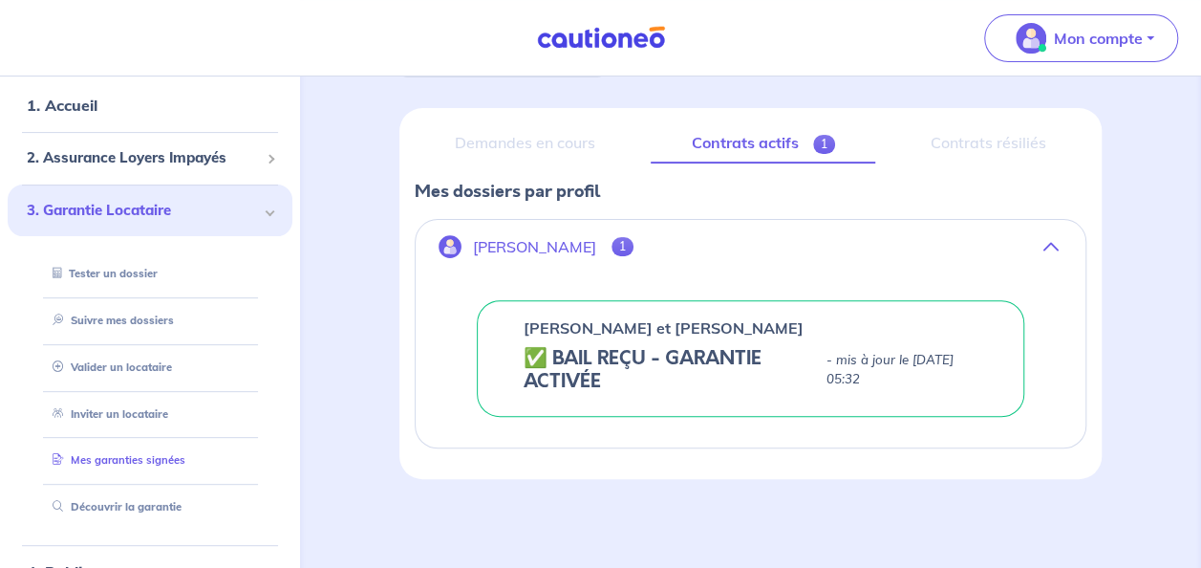
click at [128, 461] on link "Mes garanties signées" at bounding box center [115, 460] width 140 height 13
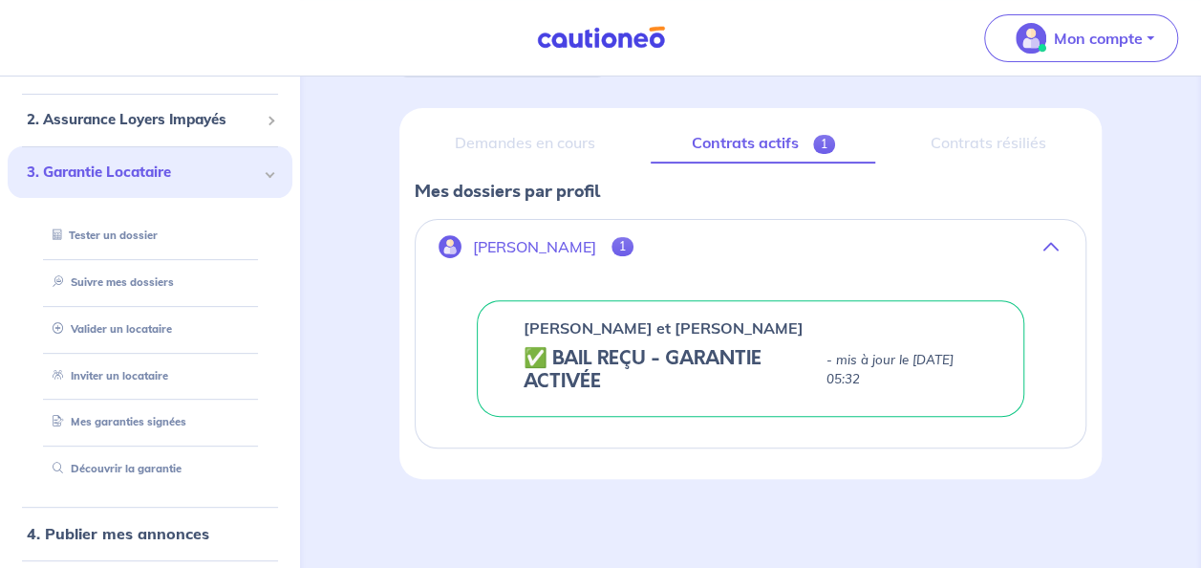
scroll to position [128, 0]
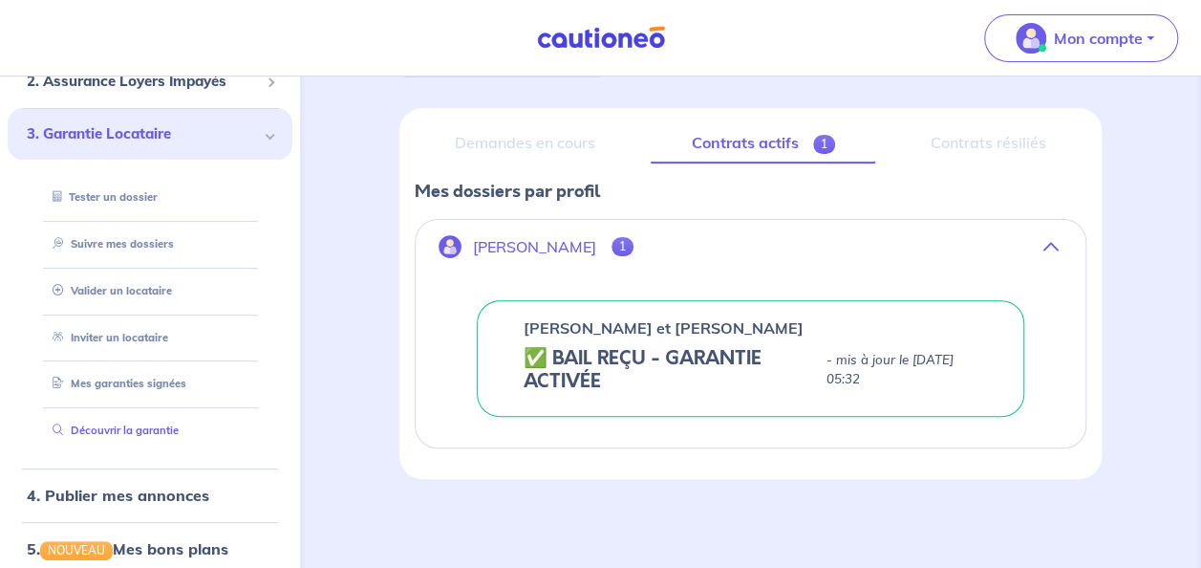
click at [110, 424] on link "Découvrir la garantie" at bounding box center [112, 430] width 134 height 13
